Goal: Task Accomplishment & Management: Use online tool/utility

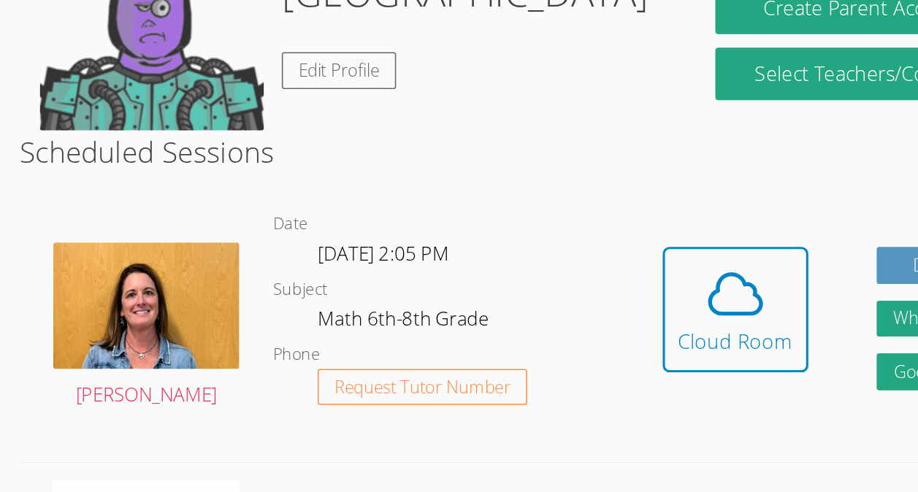
scroll to position [150, 0]
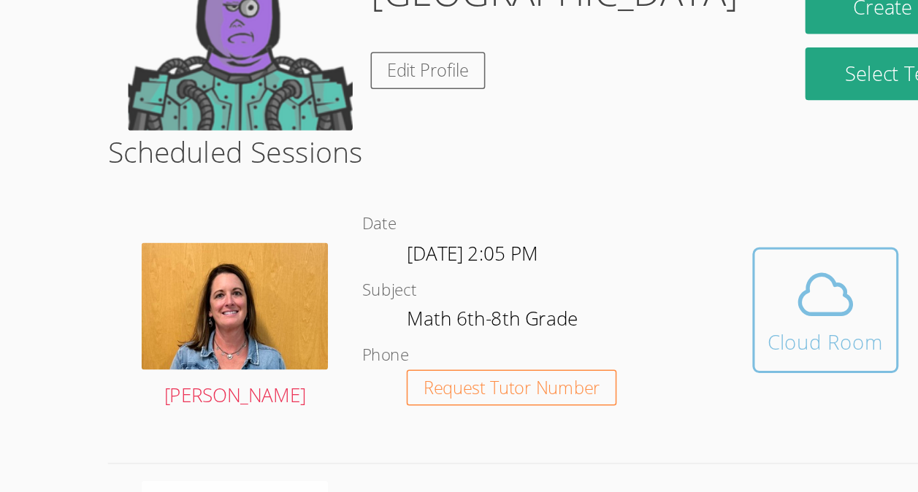
click at [579, 336] on icon at bounding box center [595, 339] width 41 height 41
click at [589, 337] on icon at bounding box center [595, 339] width 41 height 41
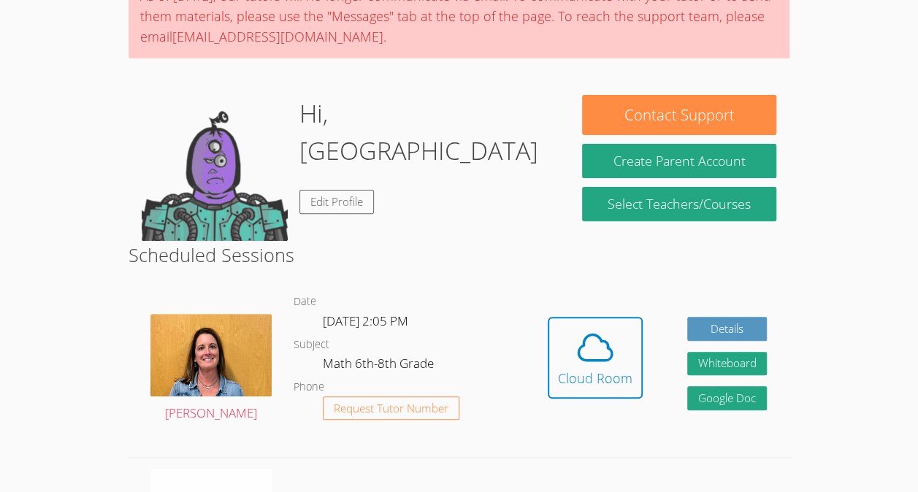
scroll to position [140, 0]
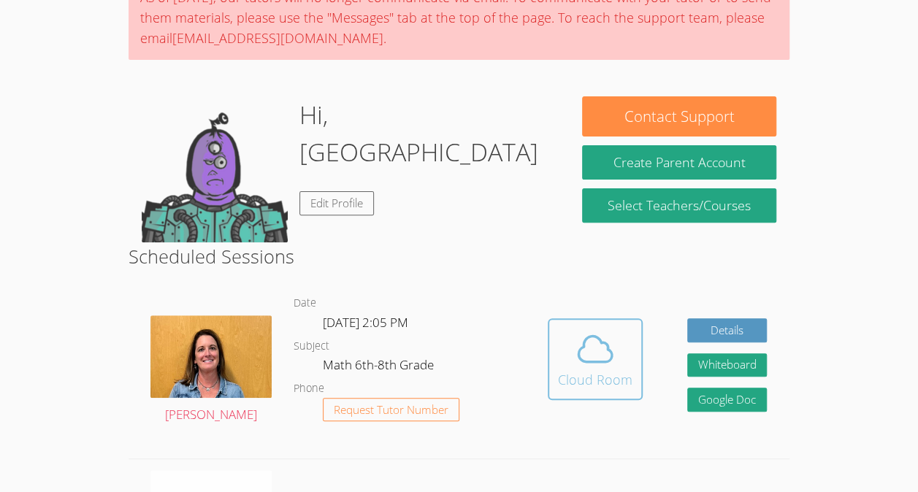
click at [599, 365] on icon at bounding box center [595, 349] width 41 height 41
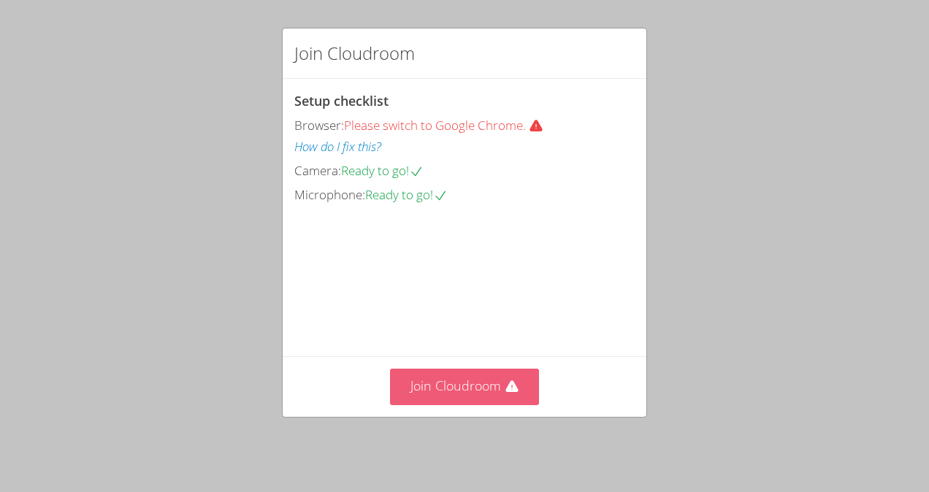
click at [471, 394] on button "Join Cloudroom" at bounding box center [465, 387] width 150 height 36
click at [513, 400] on button "Join Cloudroom" at bounding box center [465, 387] width 150 height 36
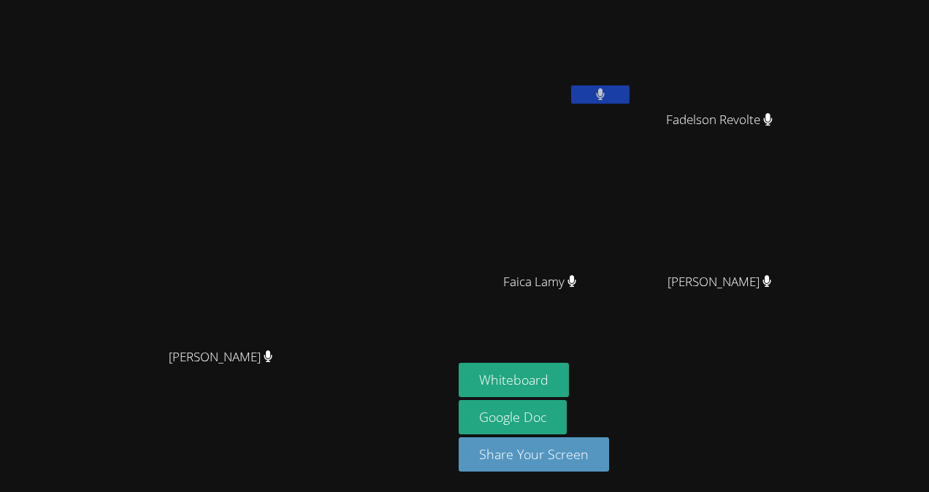
click at [1, 412] on main "Jaime Fiume Jaime Fiume" at bounding box center [226, 246] width 453 height 492
click at [752, 100] on video at bounding box center [726, 55] width 174 height 98
click at [608, 97] on icon at bounding box center [599, 94] width 15 height 12
click at [569, 380] on button "Whiteboard" at bounding box center [514, 380] width 110 height 34
click at [569, 381] on button "Whiteboard" at bounding box center [514, 380] width 110 height 34
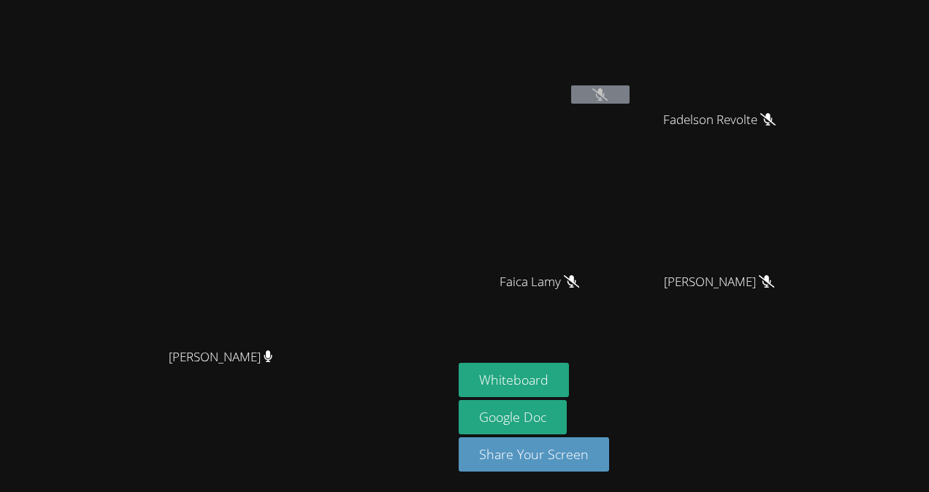
click at [248, 102] on video at bounding box center [226, 217] width 219 height 248
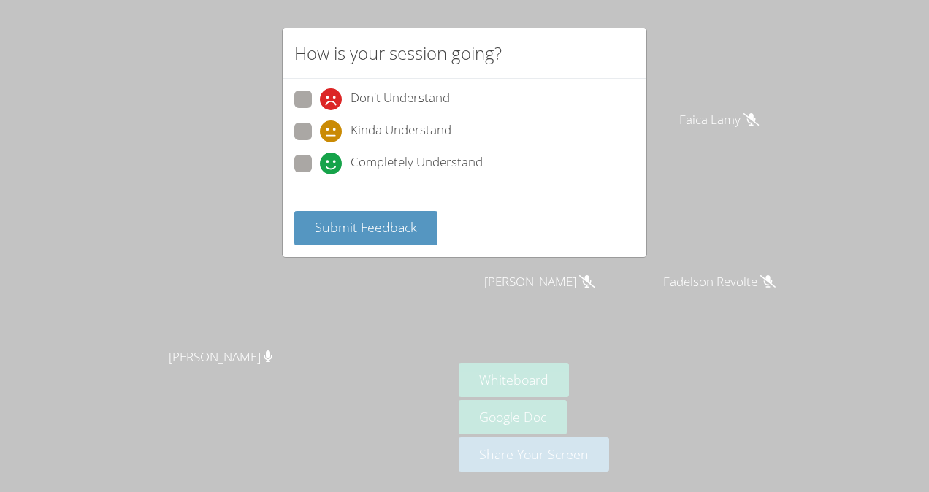
click at [438, 123] on span "Kinda Understand" at bounding box center [401, 132] width 101 height 22
click at [332, 123] on input "Kinda Understand" at bounding box center [326, 129] width 12 height 12
radio input "true"
click at [387, 224] on span "Submit Feedback" at bounding box center [366, 227] width 102 height 18
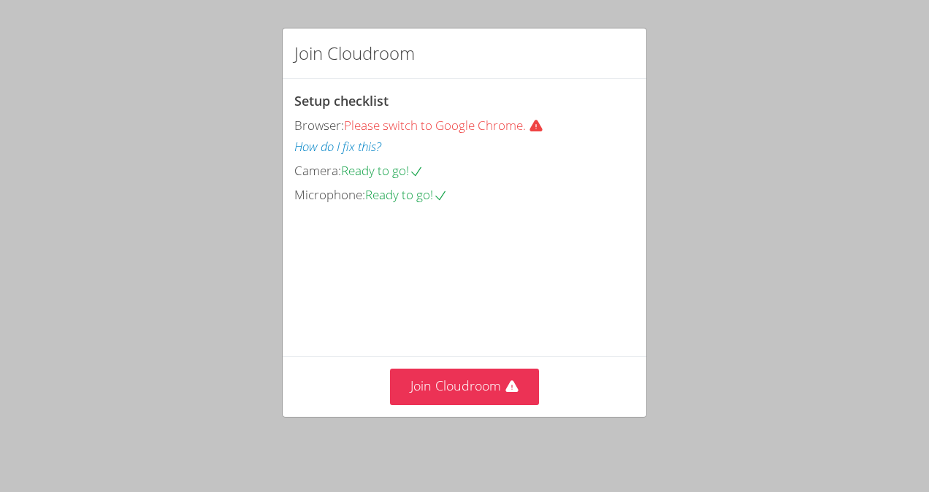
click at [496, 370] on div "Join Cloudroom" at bounding box center [465, 387] width 364 height 60
click at [505, 385] on icon at bounding box center [512, 387] width 15 height 15
